Goal: Task Accomplishment & Management: Manage account settings

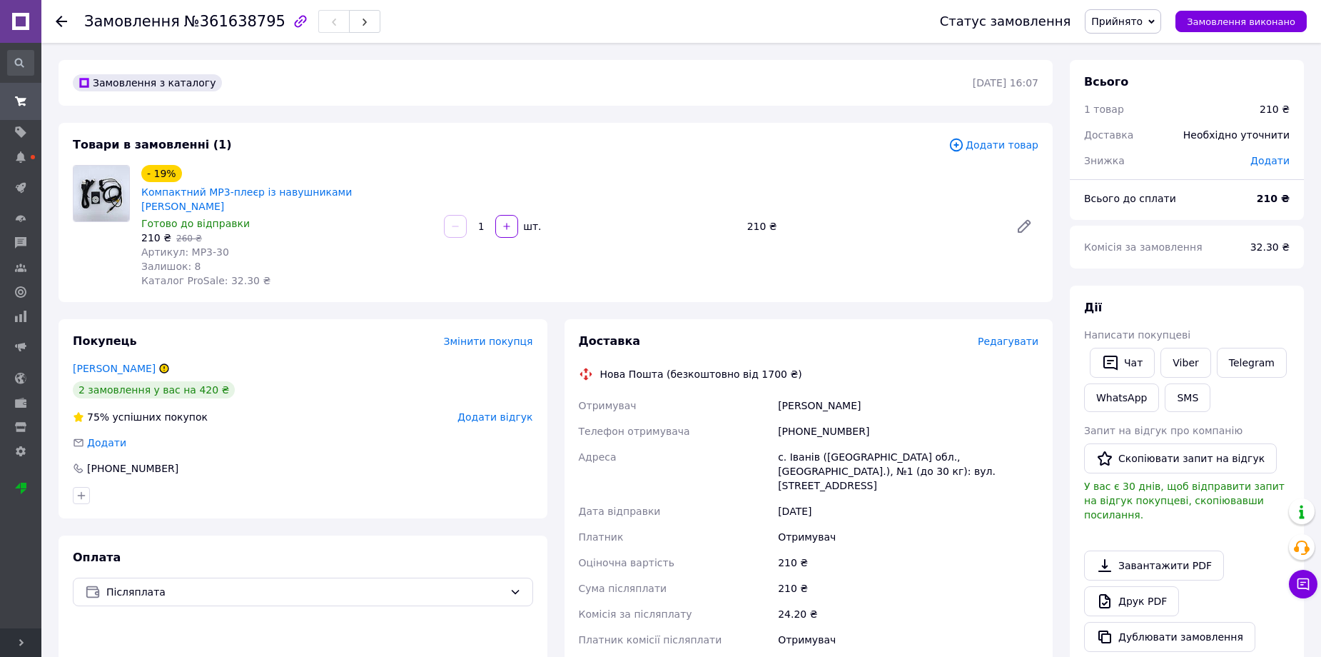
click at [1008, 335] on span "Редагувати" at bounding box center [1008, 340] width 61 height 11
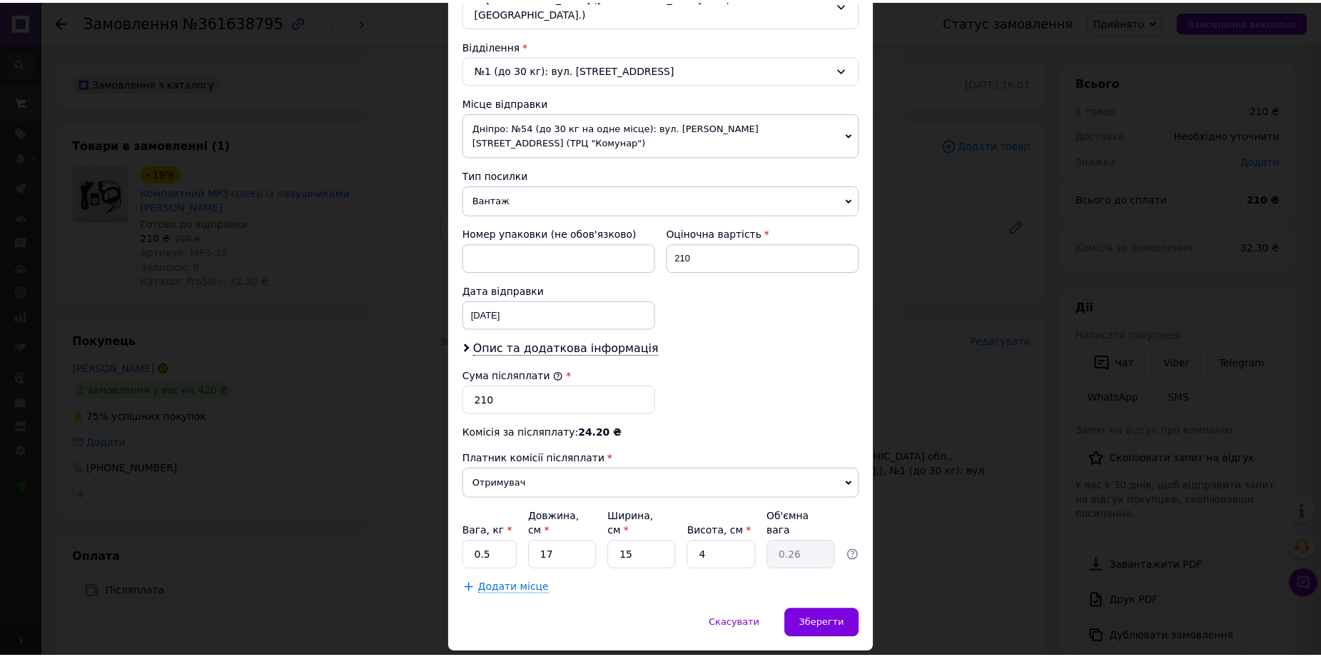
scroll to position [432, 0]
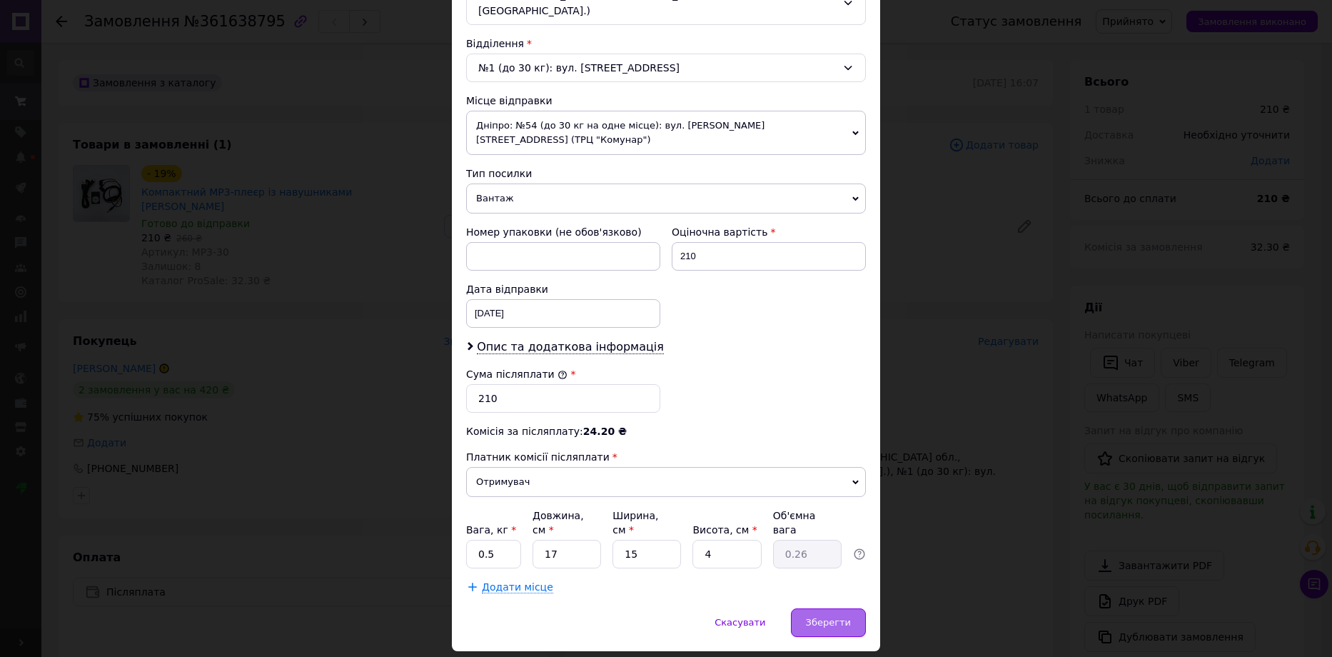
click at [848, 617] on span "Зберегти" at bounding box center [828, 622] width 45 height 11
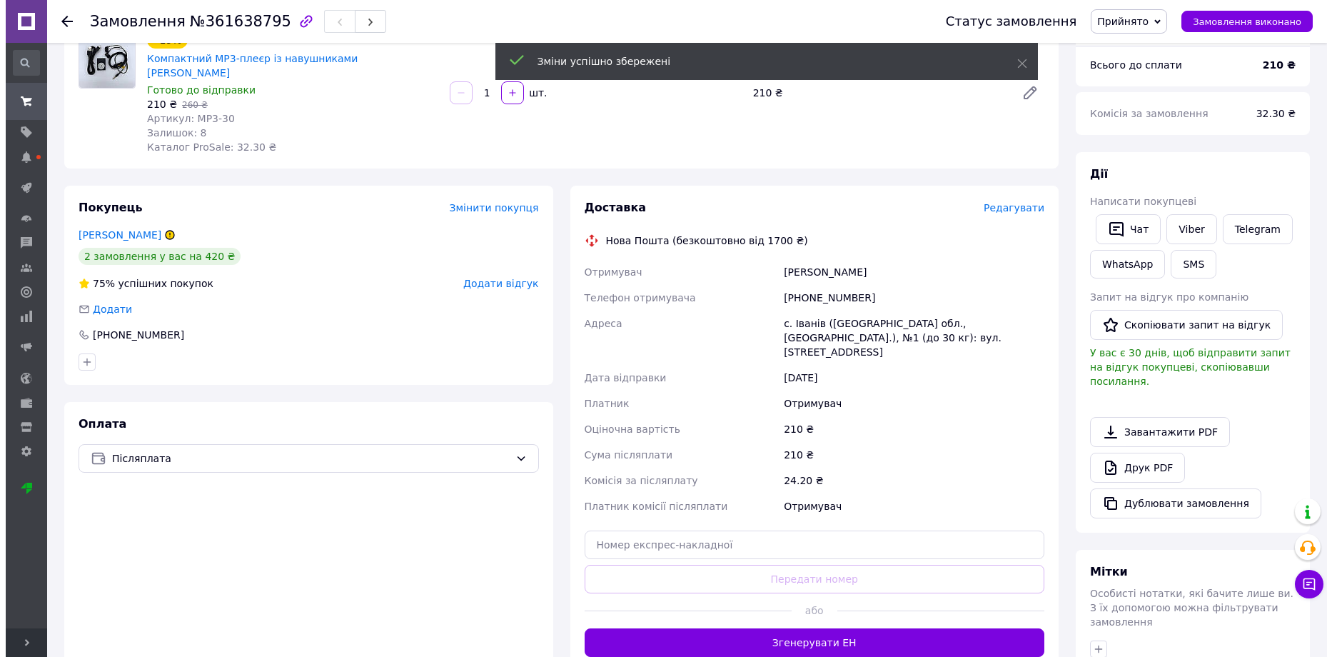
scroll to position [214, 0]
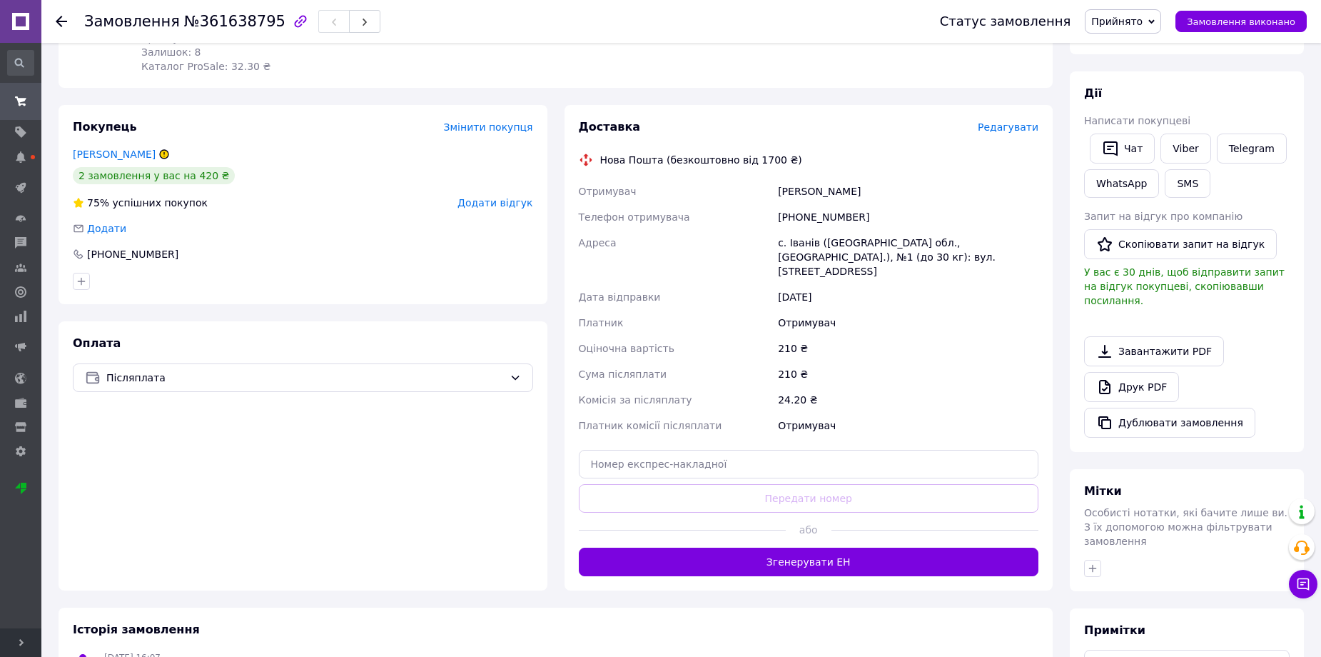
click at [1012, 121] on span "Редагувати" at bounding box center [1008, 126] width 61 height 11
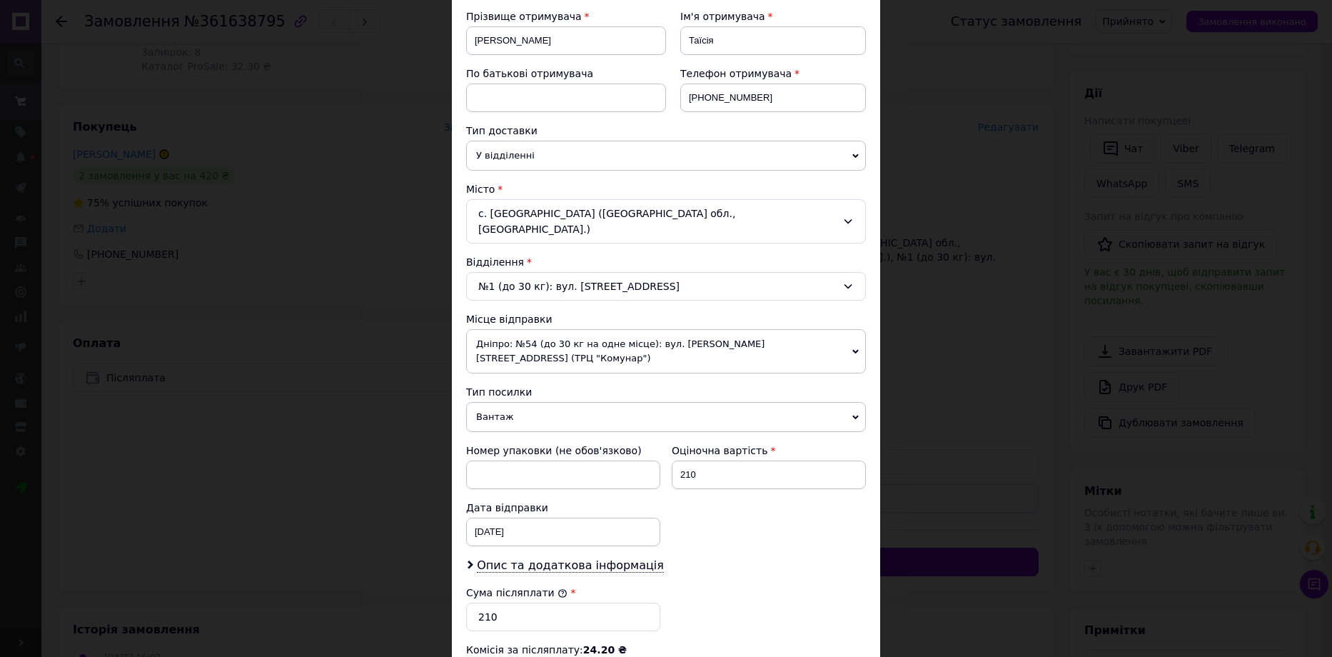
click at [688, 329] on span "Дніпро: №54 (до 30 кг на одне місце): вул. Юрія Кондратюка, 2 (ТРЦ "Комунар")" at bounding box center [666, 351] width 400 height 44
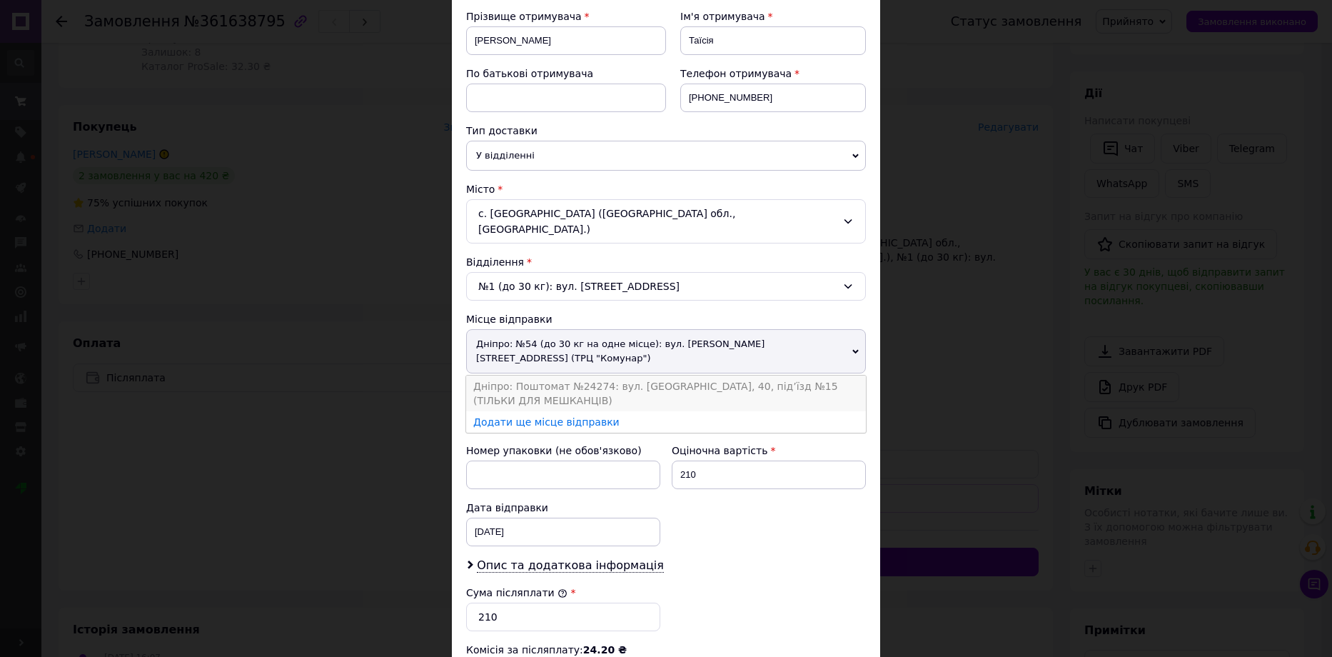
click at [664, 375] on li "Дніпро: Поштомат №24274: вул. Велика Діївська, 40, під’їзд №15 (ТІЛЬКИ ДЛЯ МЕШК…" at bounding box center [666, 393] width 400 height 36
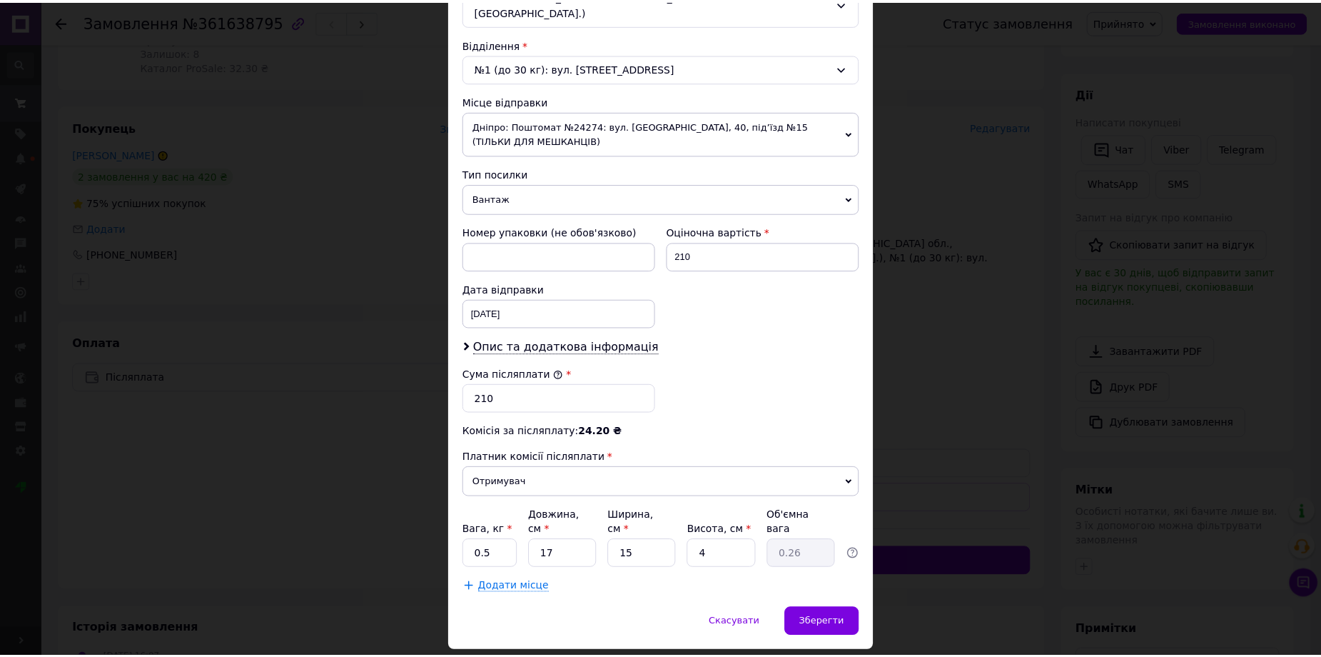
scroll to position [447, 0]
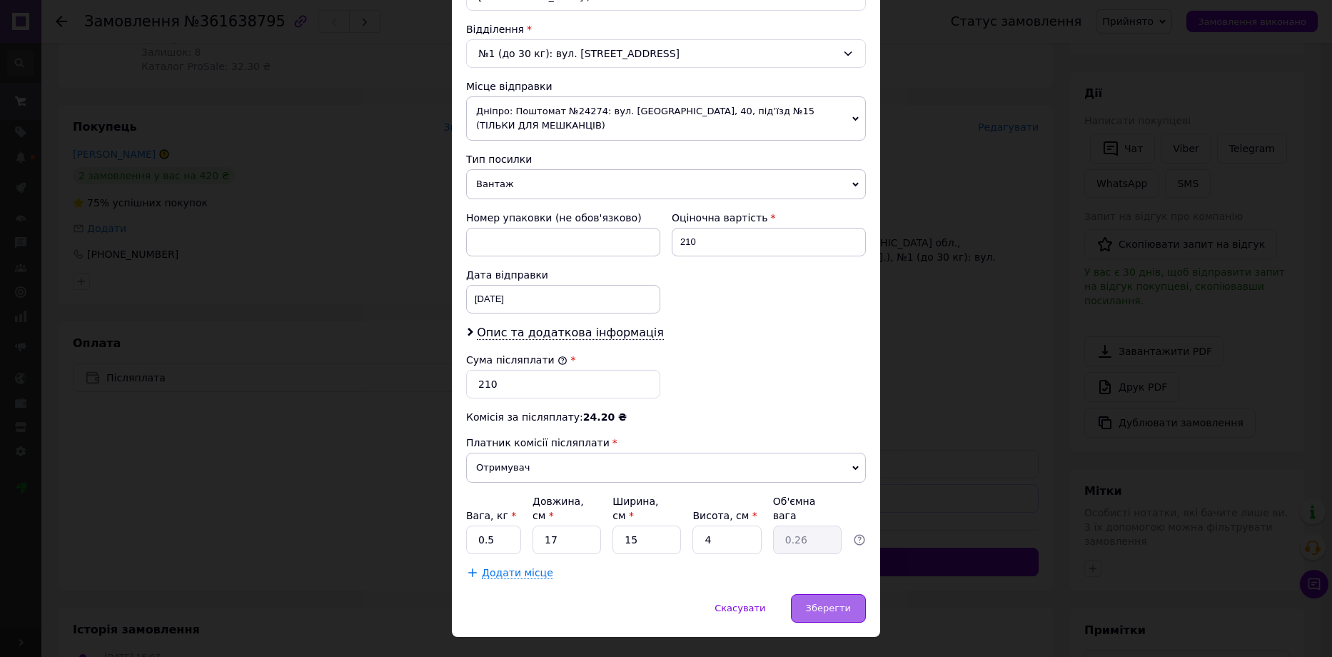
click at [834, 602] on span "Зберегти" at bounding box center [828, 607] width 45 height 11
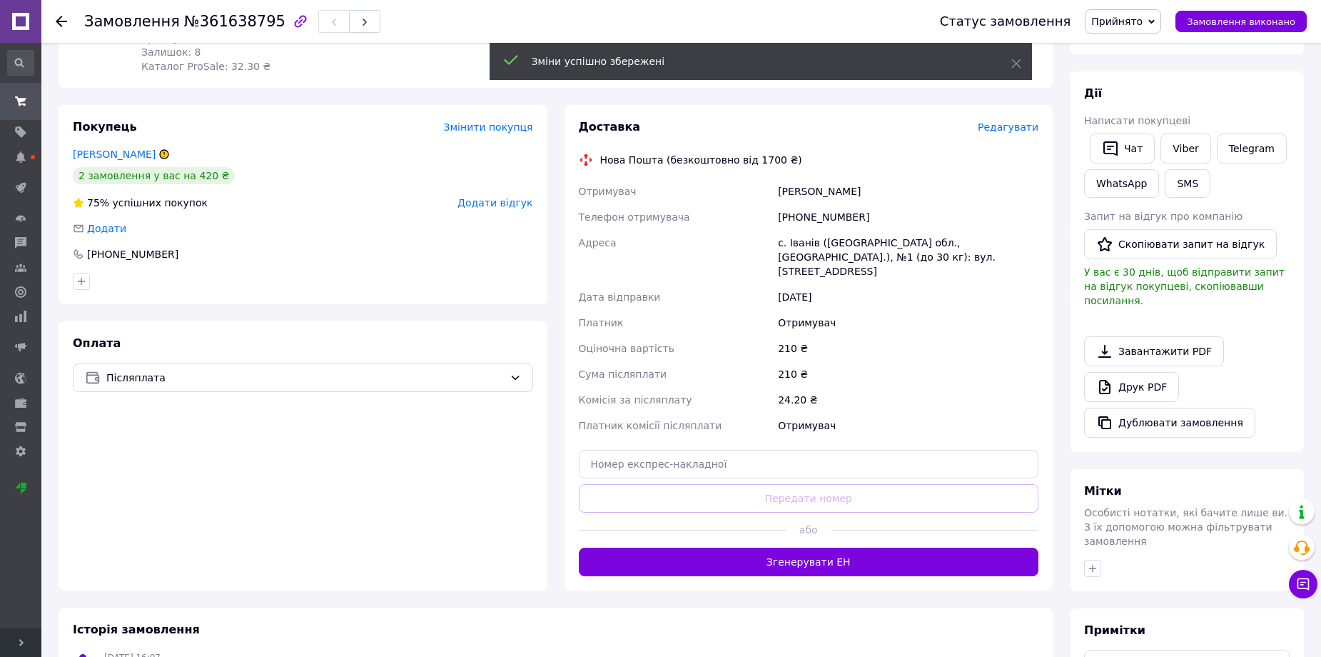
click at [837, 533] on div "Доставка Редагувати Нова Пошта (безкоштовно від 1700 ₴) Отримувач Бондаренко Та…" at bounding box center [808, 347] width 489 height 485
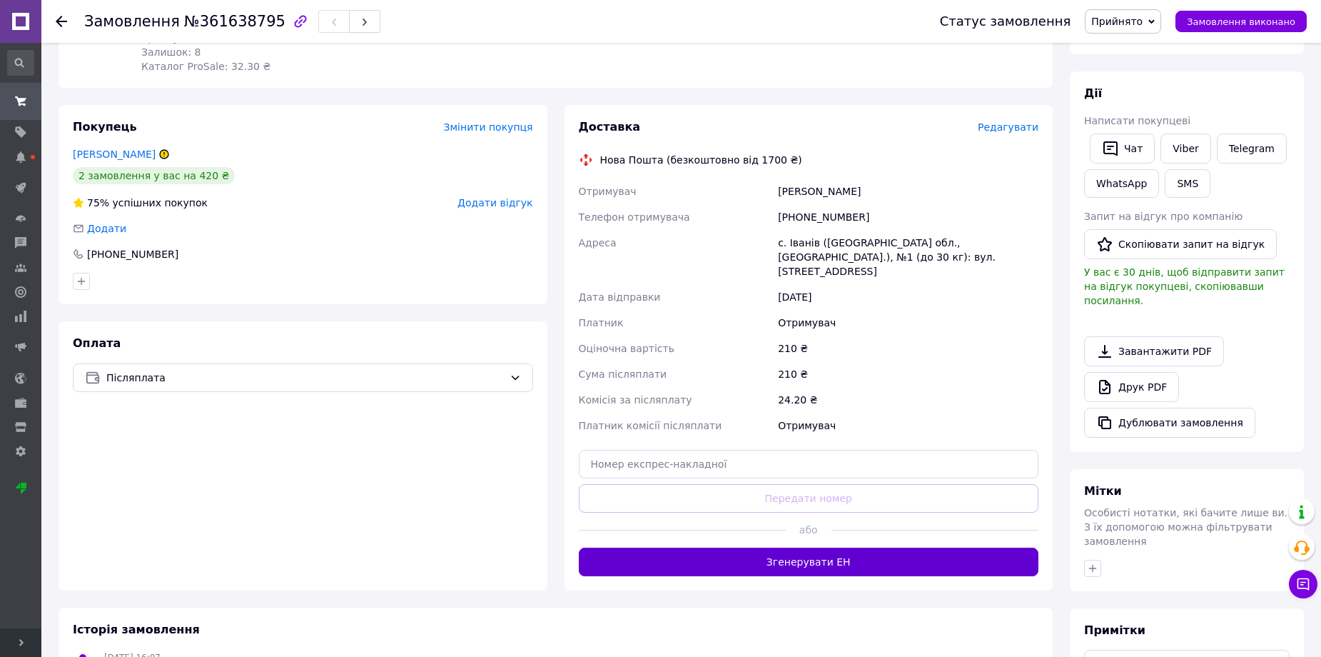
click at [844, 547] on button "Згенерувати ЕН" at bounding box center [809, 561] width 460 height 29
